Goal: Transaction & Acquisition: Download file/media

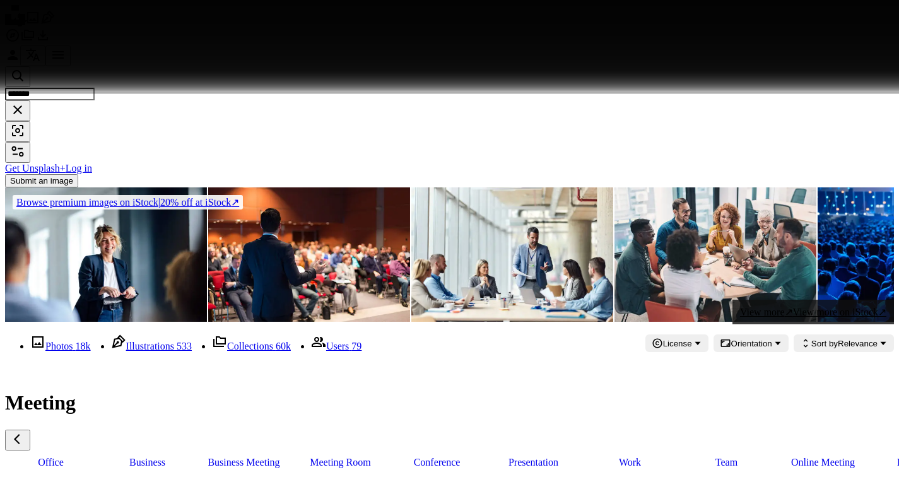
scroll to position [0, 336]
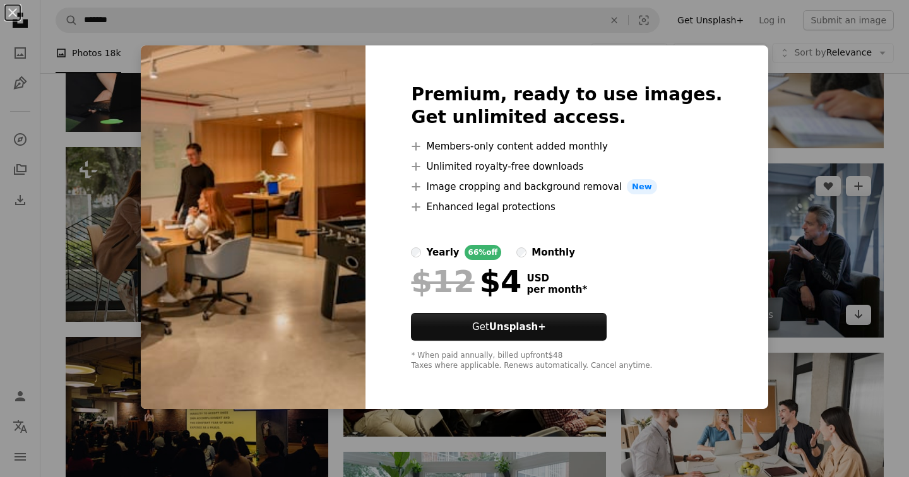
scroll to position [22125, 0]
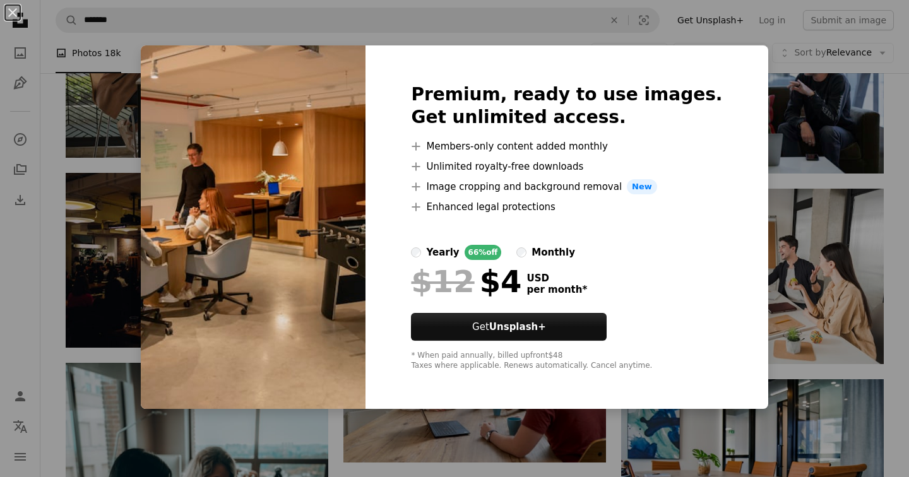
click at [885, 115] on div "An X shape Premium, ready to use images. Get unlimited access. A plus sign Memb…" at bounding box center [454, 238] width 909 height 477
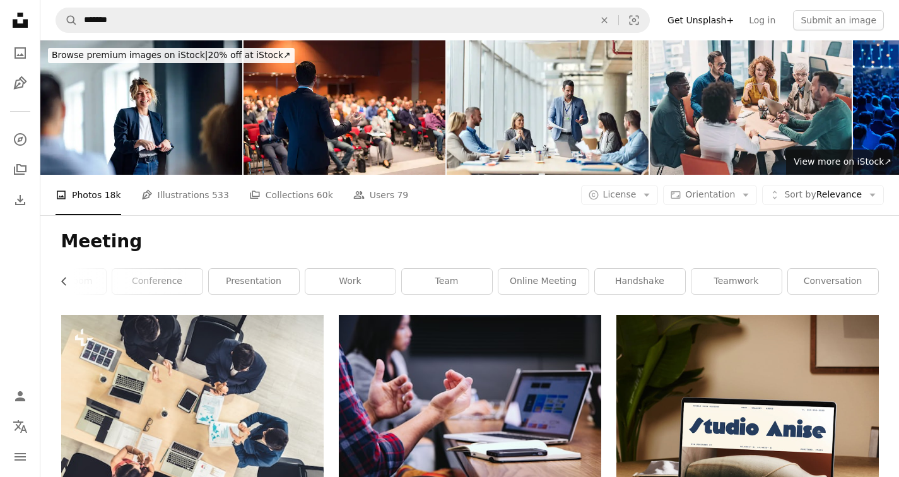
scroll to position [16, 0]
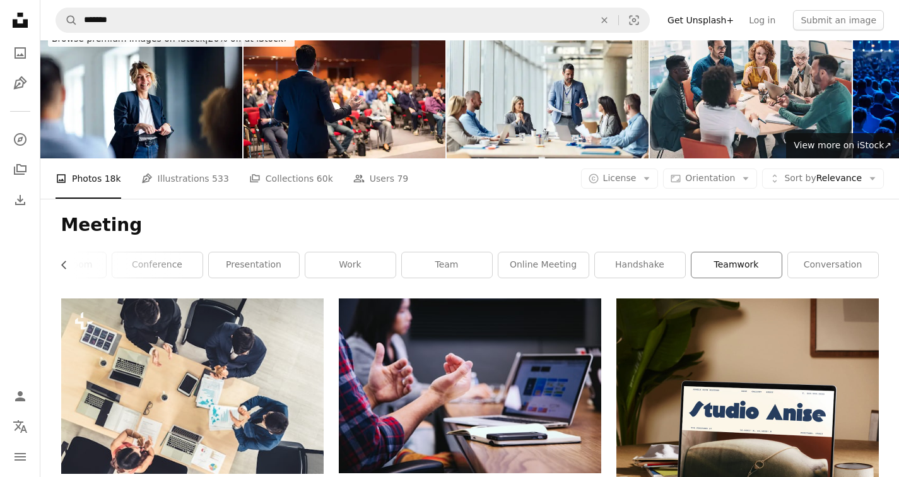
click at [742, 266] on link "teamwork" at bounding box center [737, 264] width 90 height 25
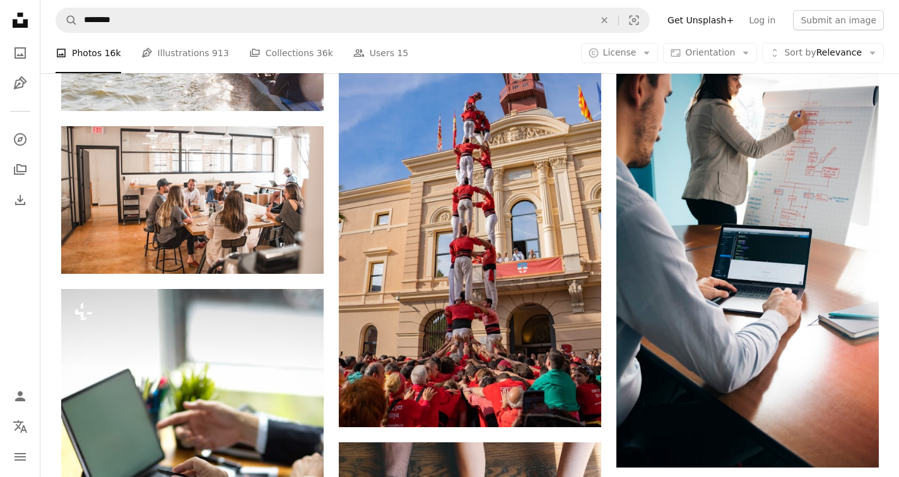
scroll to position [8876, 0]
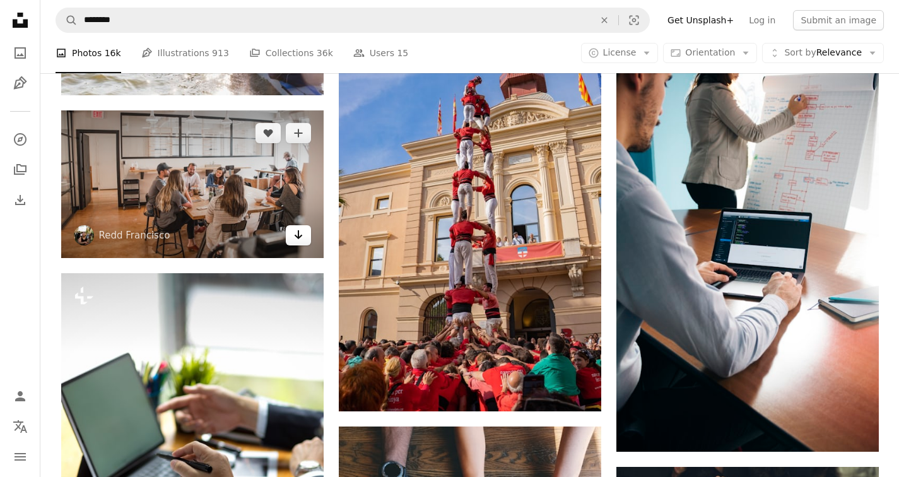
click at [299, 231] on icon "Arrow pointing down" at bounding box center [298, 234] width 10 height 15
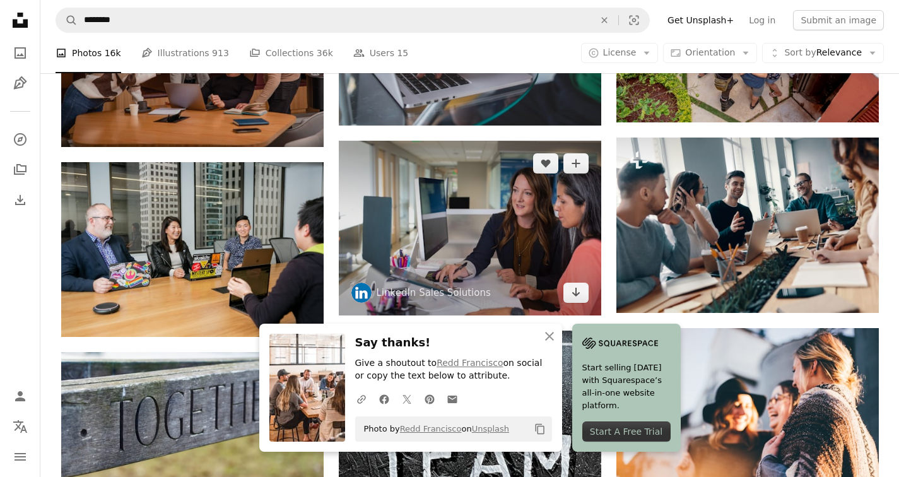
scroll to position [9586, 0]
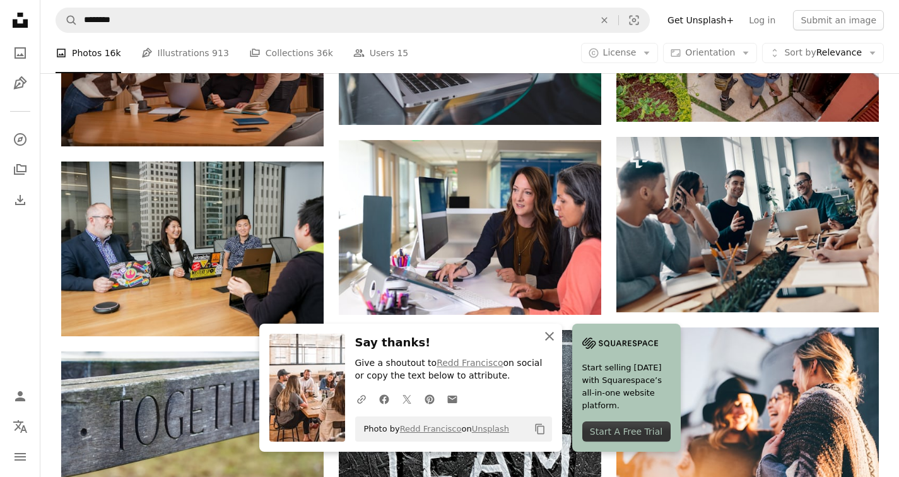
click at [553, 338] on icon "An X shape" at bounding box center [549, 336] width 15 height 15
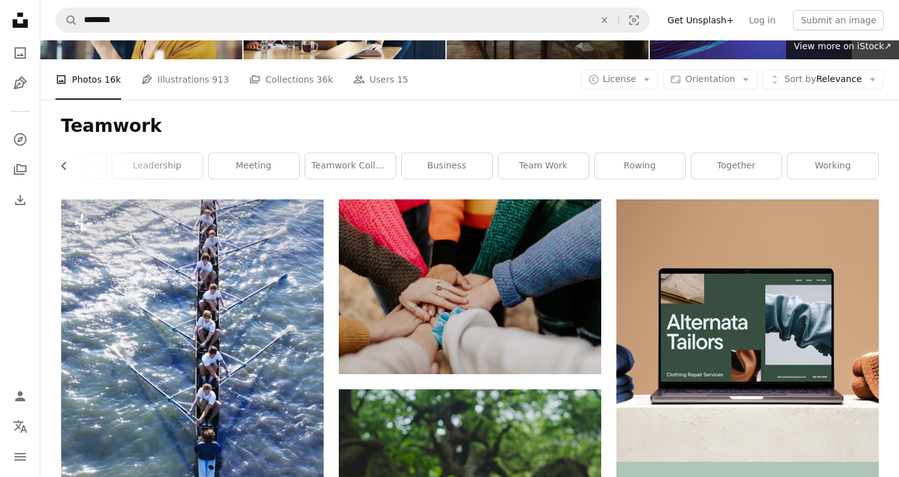
scroll to position [0, 0]
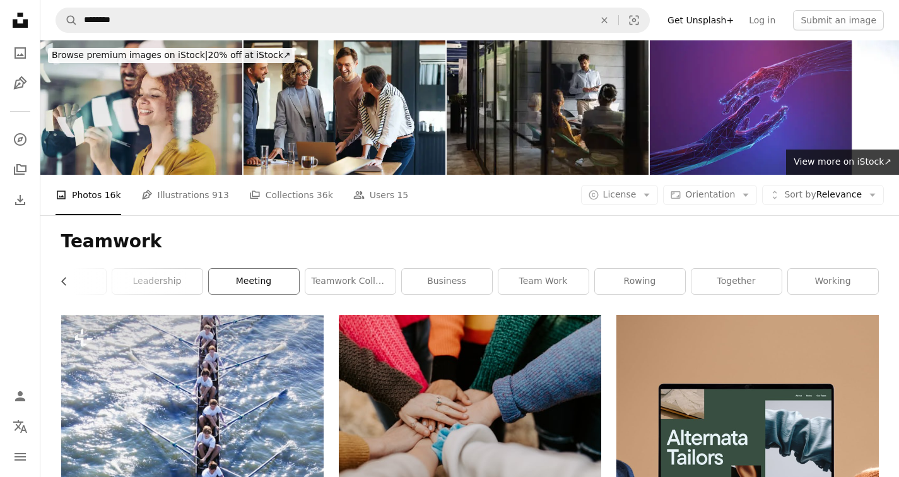
click at [250, 282] on link "meeting" at bounding box center [254, 281] width 90 height 25
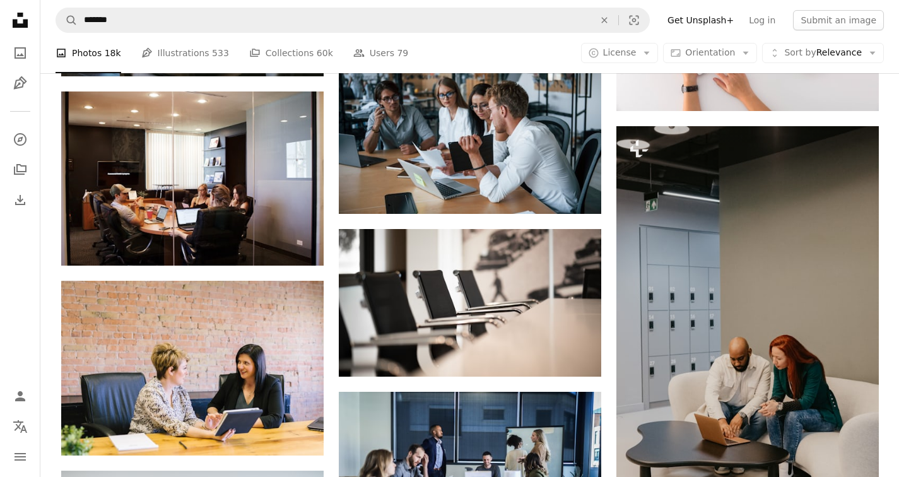
scroll to position [4992, 0]
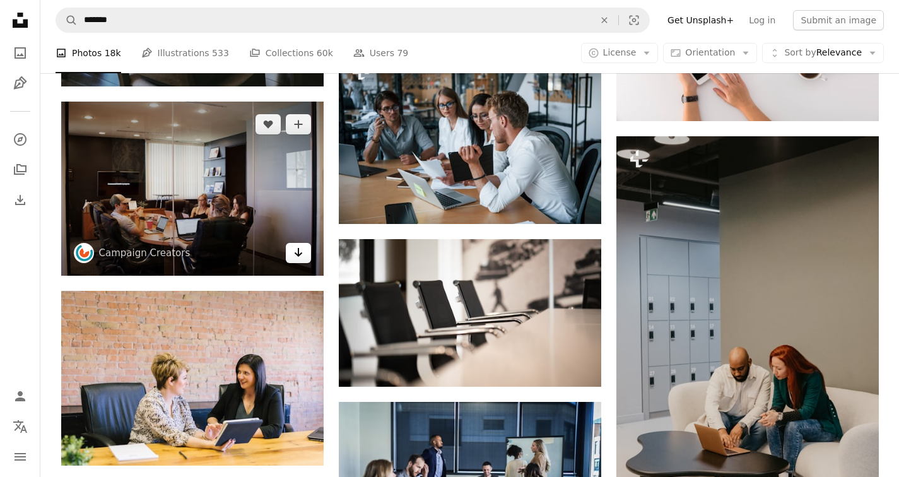
click at [304, 253] on link "Arrow pointing down" at bounding box center [298, 253] width 25 height 20
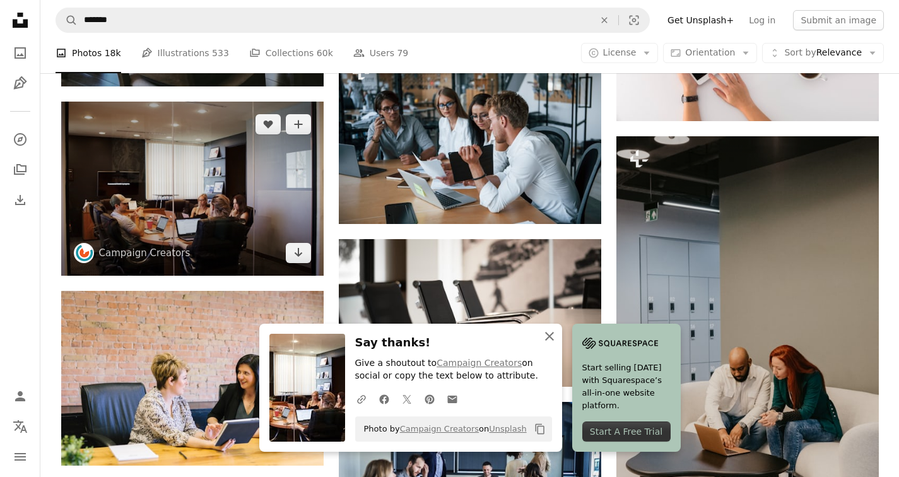
scroll to position [5214, 0]
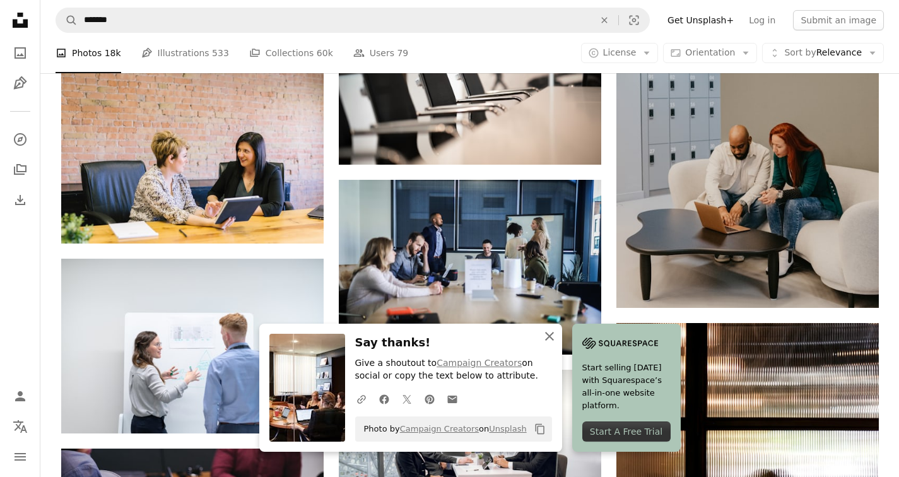
click at [550, 337] on icon "button" at bounding box center [549, 336] width 9 height 9
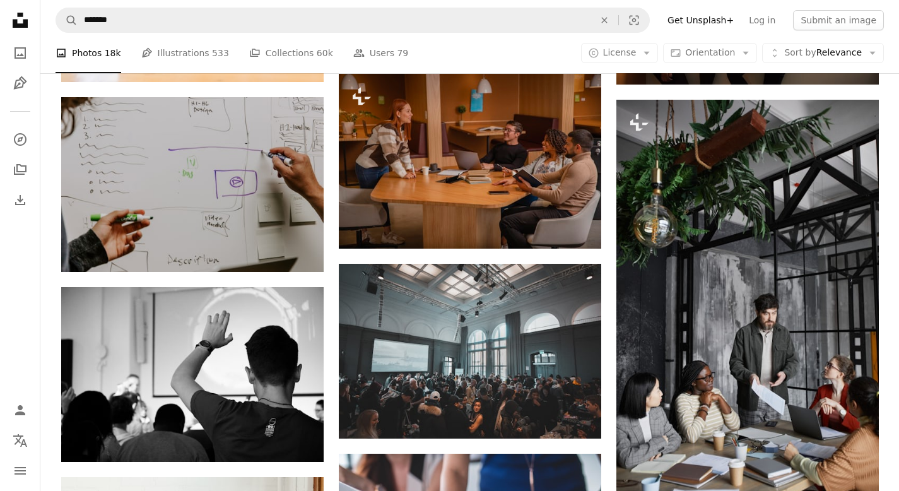
scroll to position [27, 0]
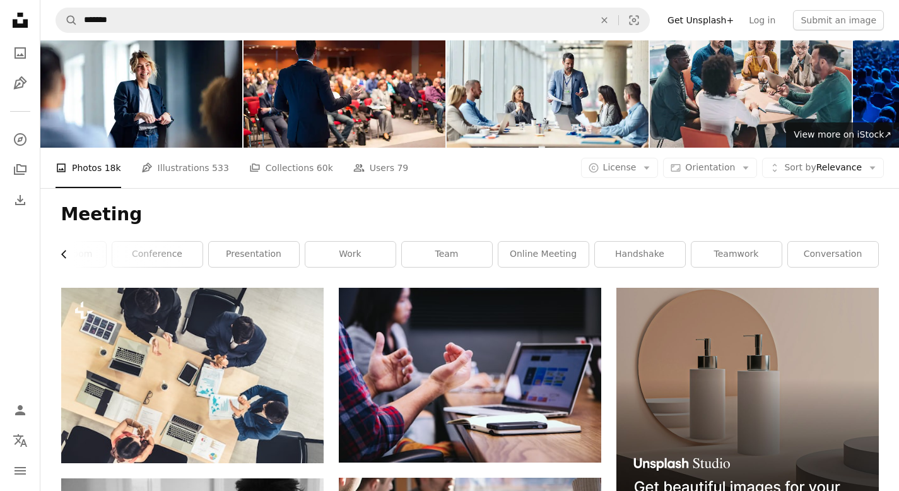
click at [65, 258] on icon "Chevron left" at bounding box center [64, 254] width 13 height 13
click at [65, 257] on icon "Chevron left" at bounding box center [64, 254] width 13 height 13
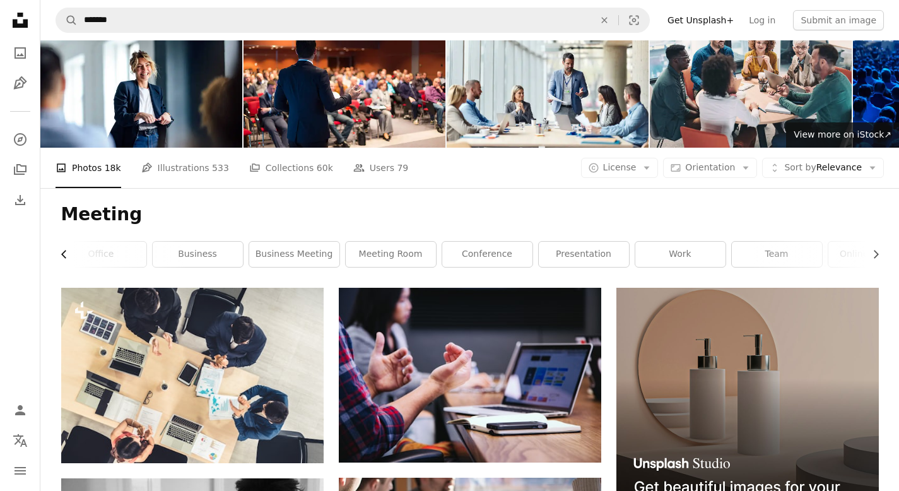
scroll to position [0, 0]
click at [300, 256] on link "business meeting" at bounding box center [300, 254] width 90 height 25
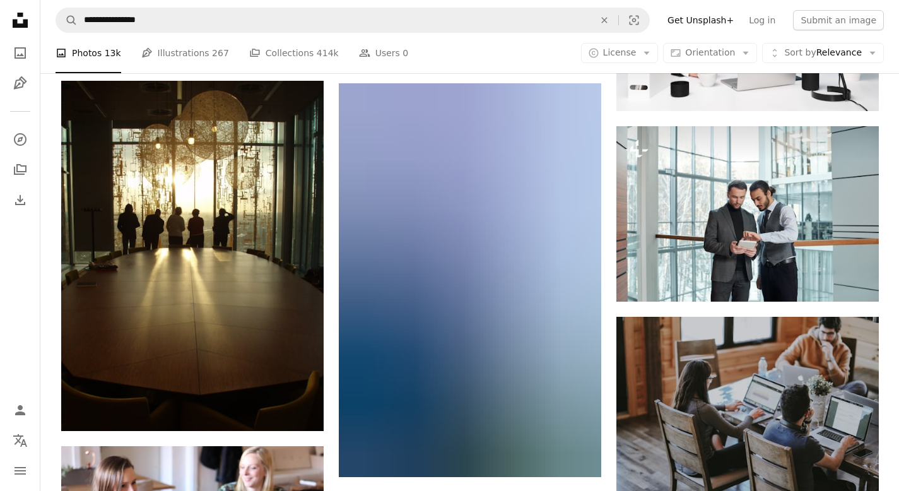
scroll to position [27203, 0]
